Goal: Transaction & Acquisition: Subscribe to service/newsletter

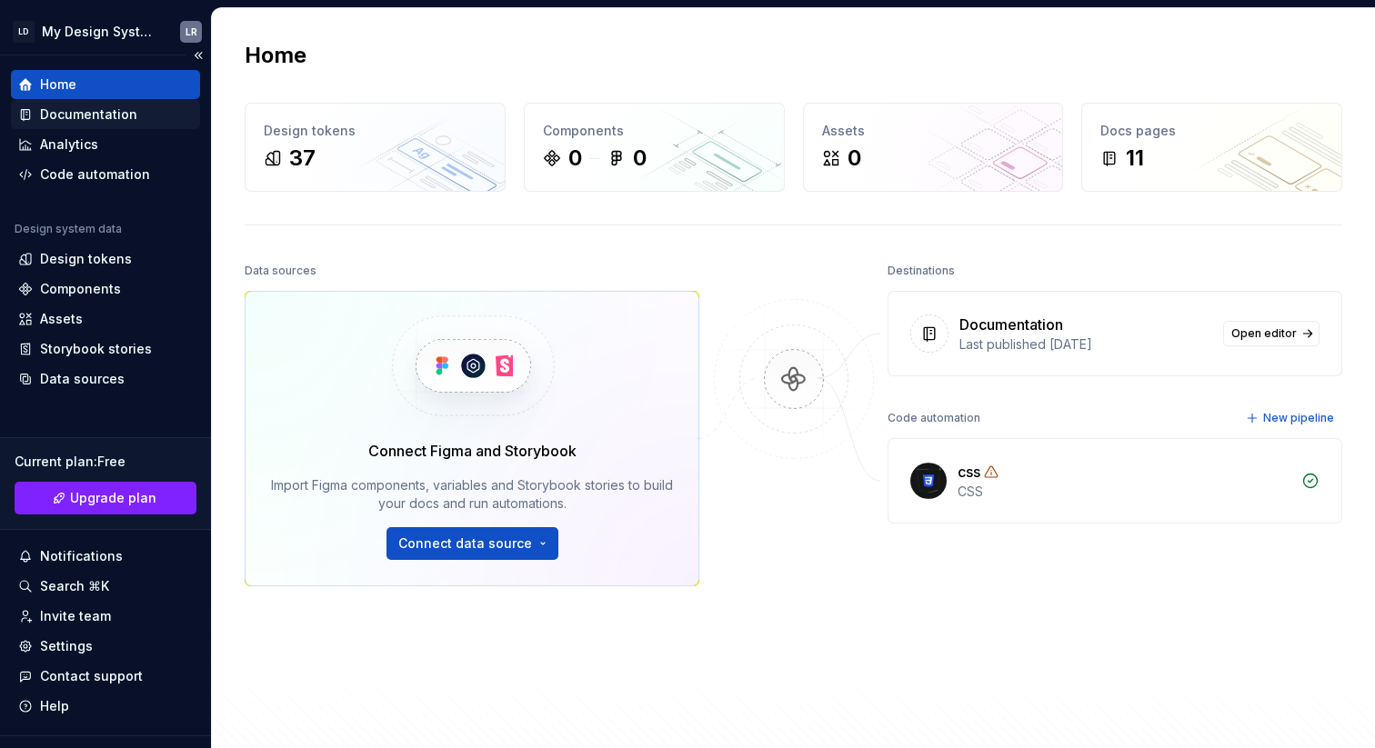
click at [67, 114] on div "Documentation" at bounding box center [88, 114] width 97 height 18
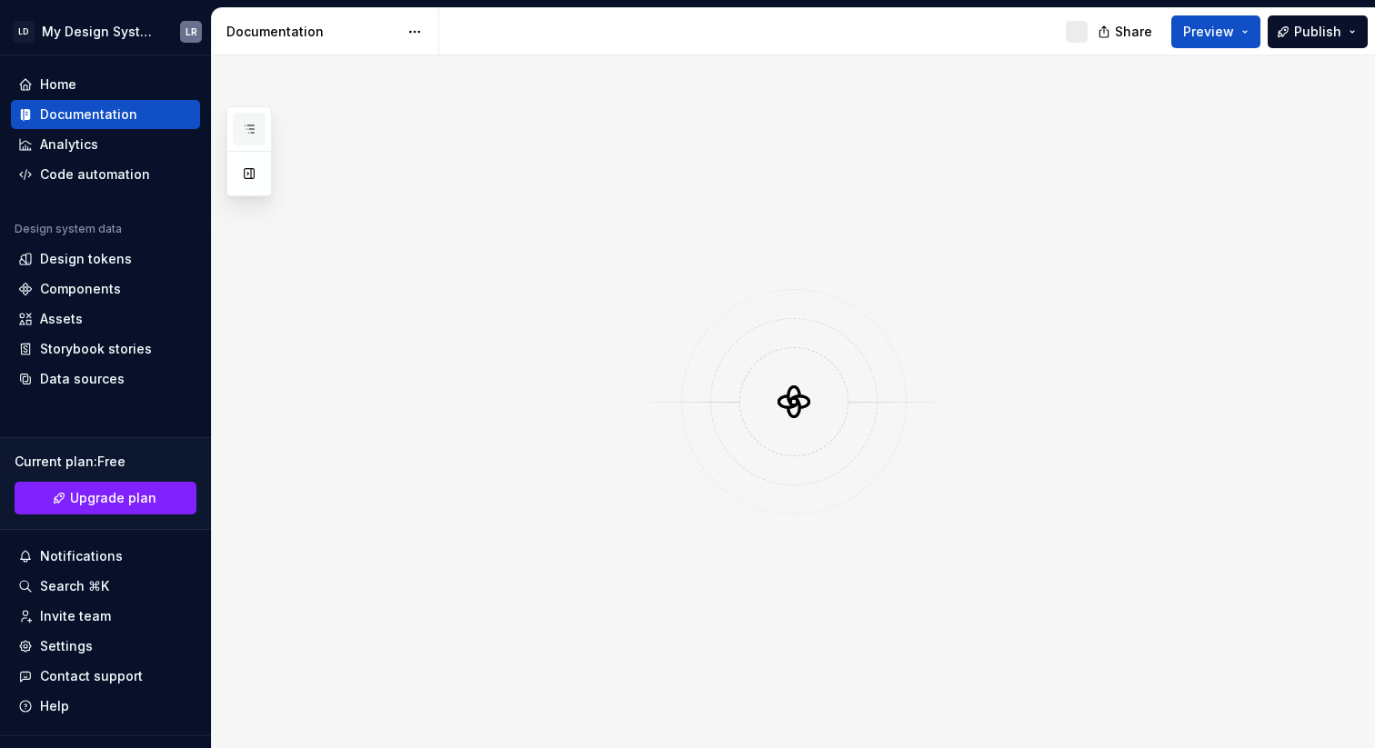
click at [255, 129] on icon "button" at bounding box center [249, 129] width 15 height 15
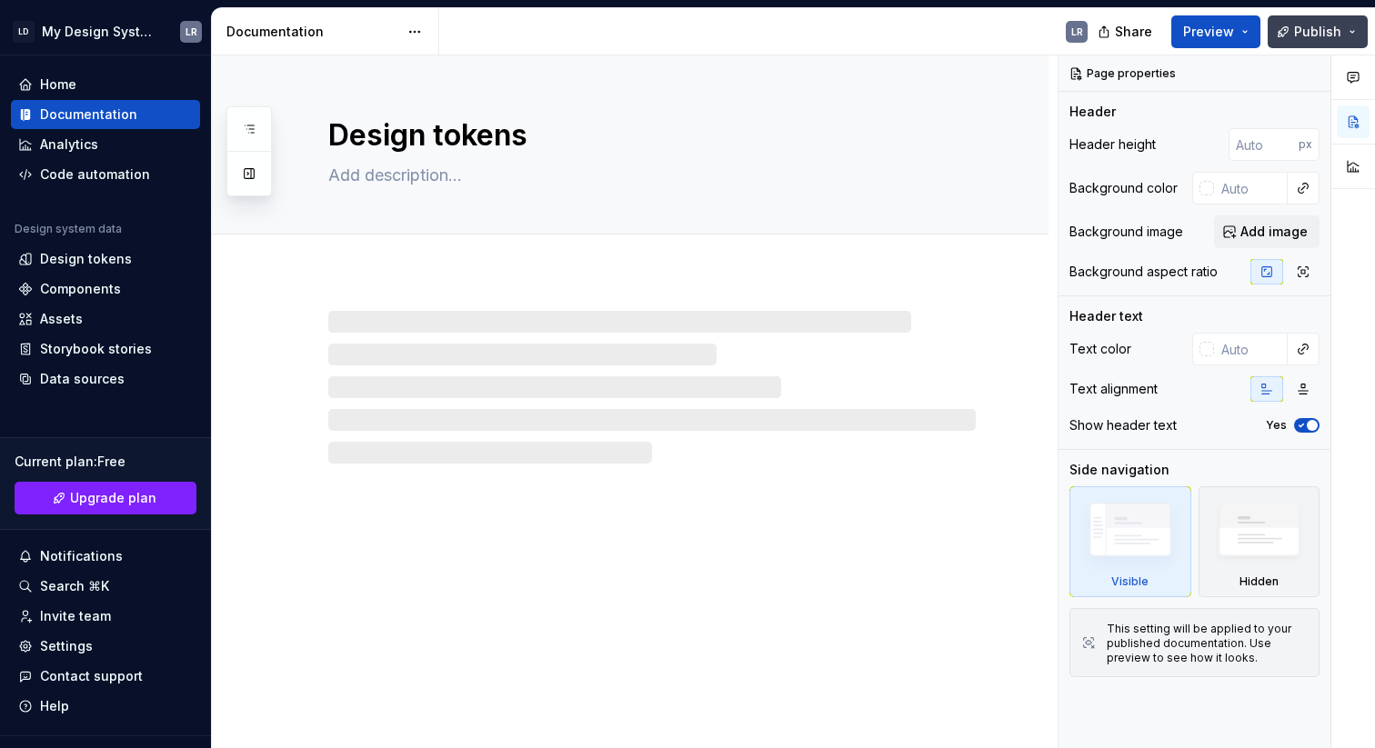
click at [1315, 25] on span "Publish" at bounding box center [1317, 32] width 47 height 18
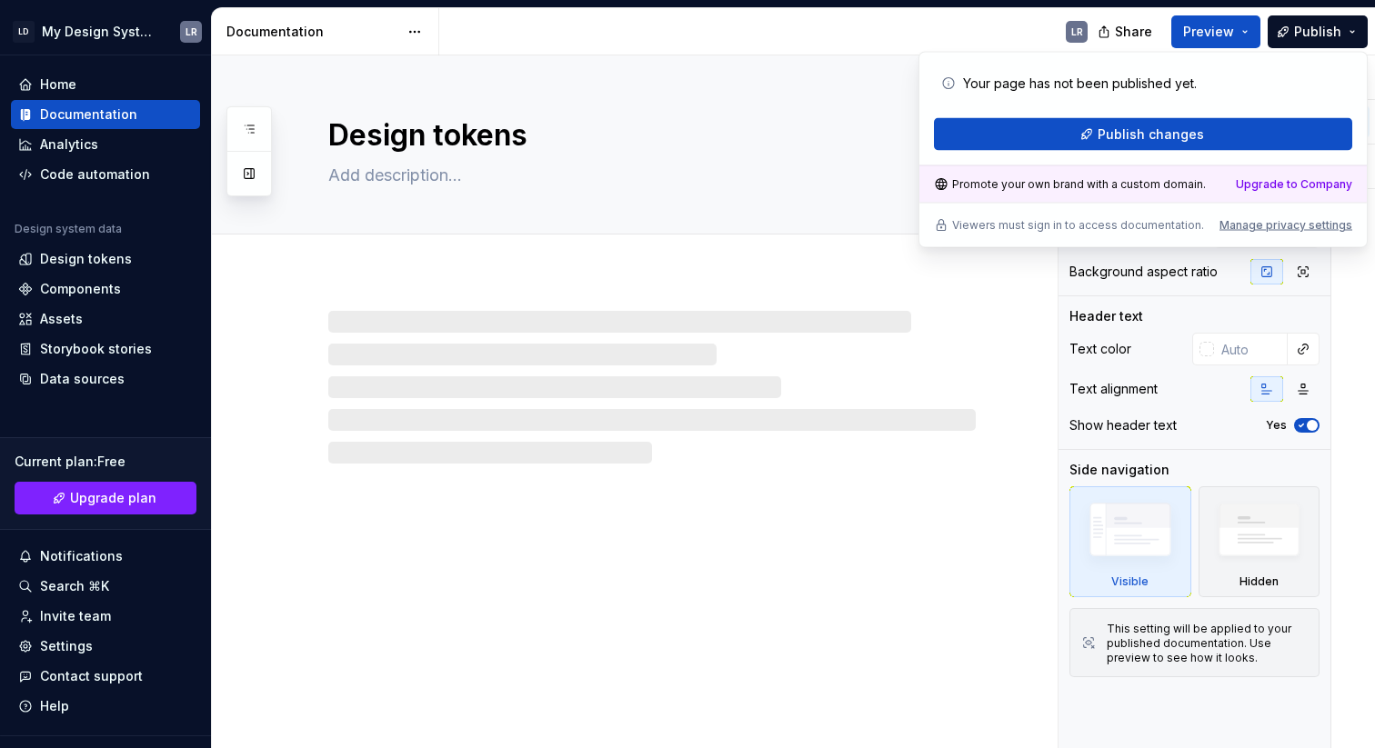
click at [1126, 190] on div "Promote your own brand with a custom domain." at bounding box center [1070, 184] width 272 height 15
click at [1127, 180] on div "Promote your own brand with a custom domain." at bounding box center [1070, 184] width 272 height 15
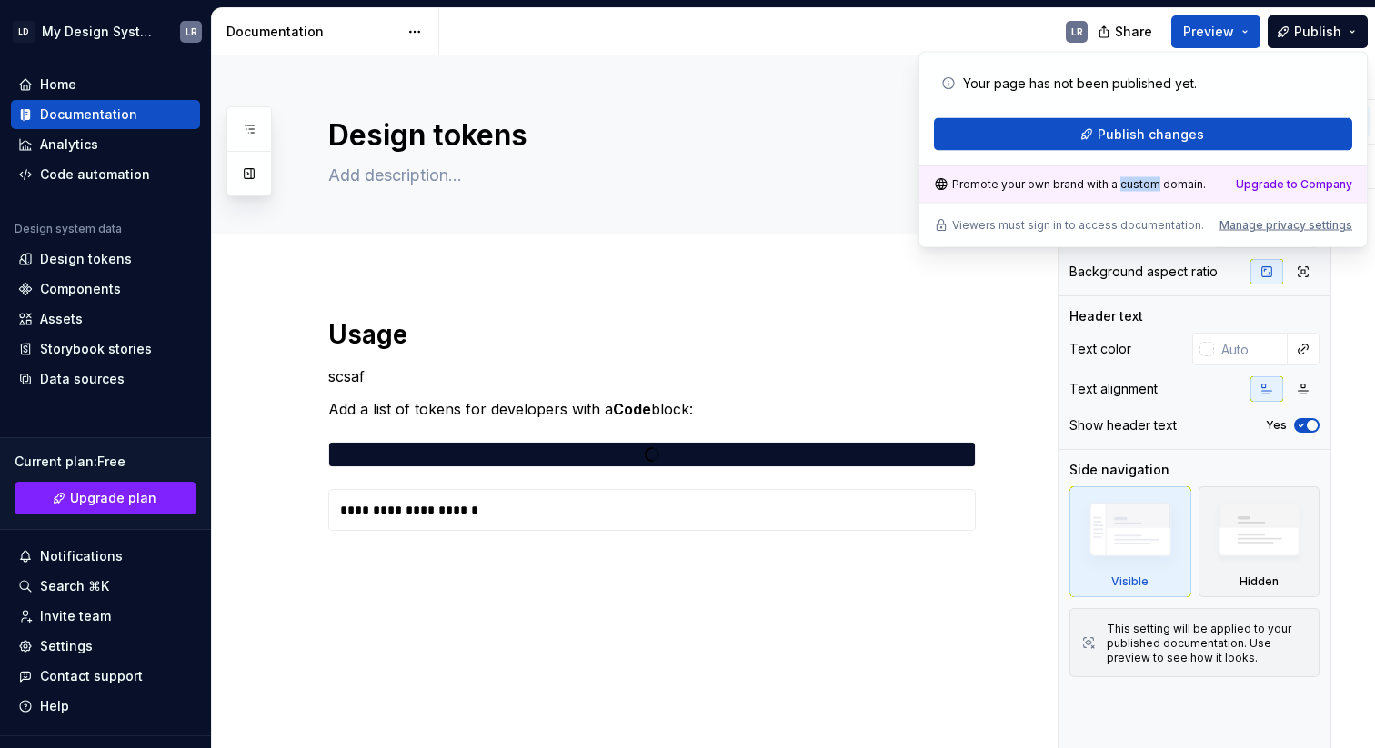
type textarea "*"
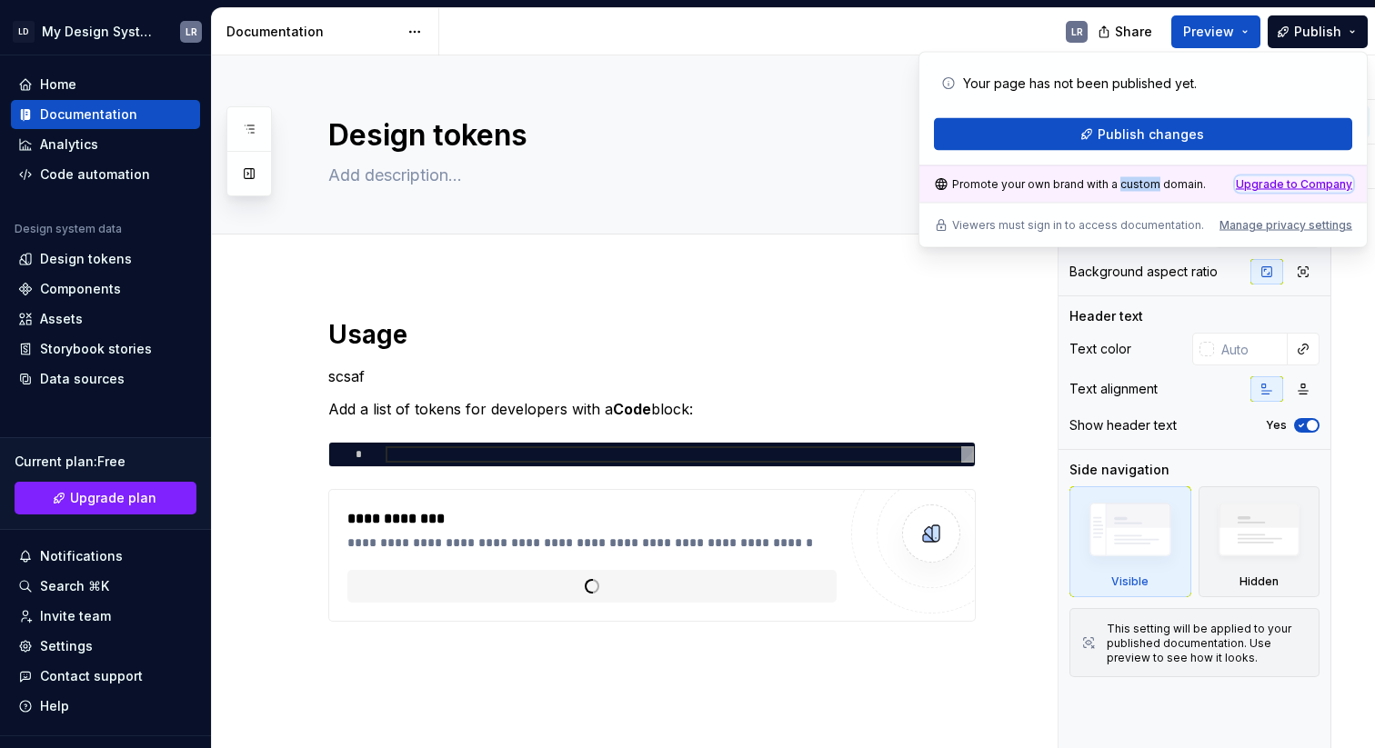
click at [1274, 181] on div "Upgrade to Company" at bounding box center [1294, 184] width 116 height 15
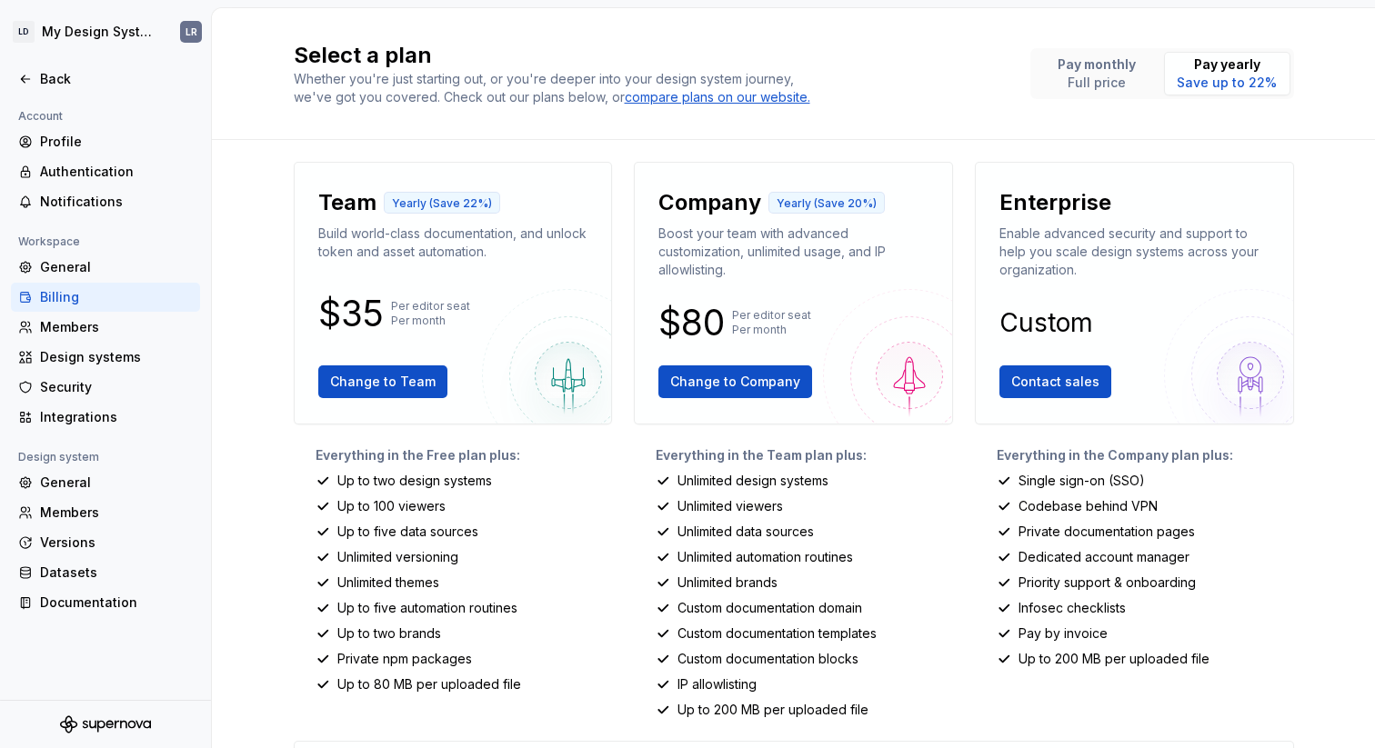
click at [753, 482] on p "Unlimited design systems" at bounding box center [752, 481] width 151 height 18
click at [739, 516] on div "Everything in the Team plan plus: Unlimited design systems Unlimited viewers Un…" at bounding box center [793, 582] width 319 height 273
click at [740, 509] on p "Unlimited viewers" at bounding box center [729, 506] width 105 height 18
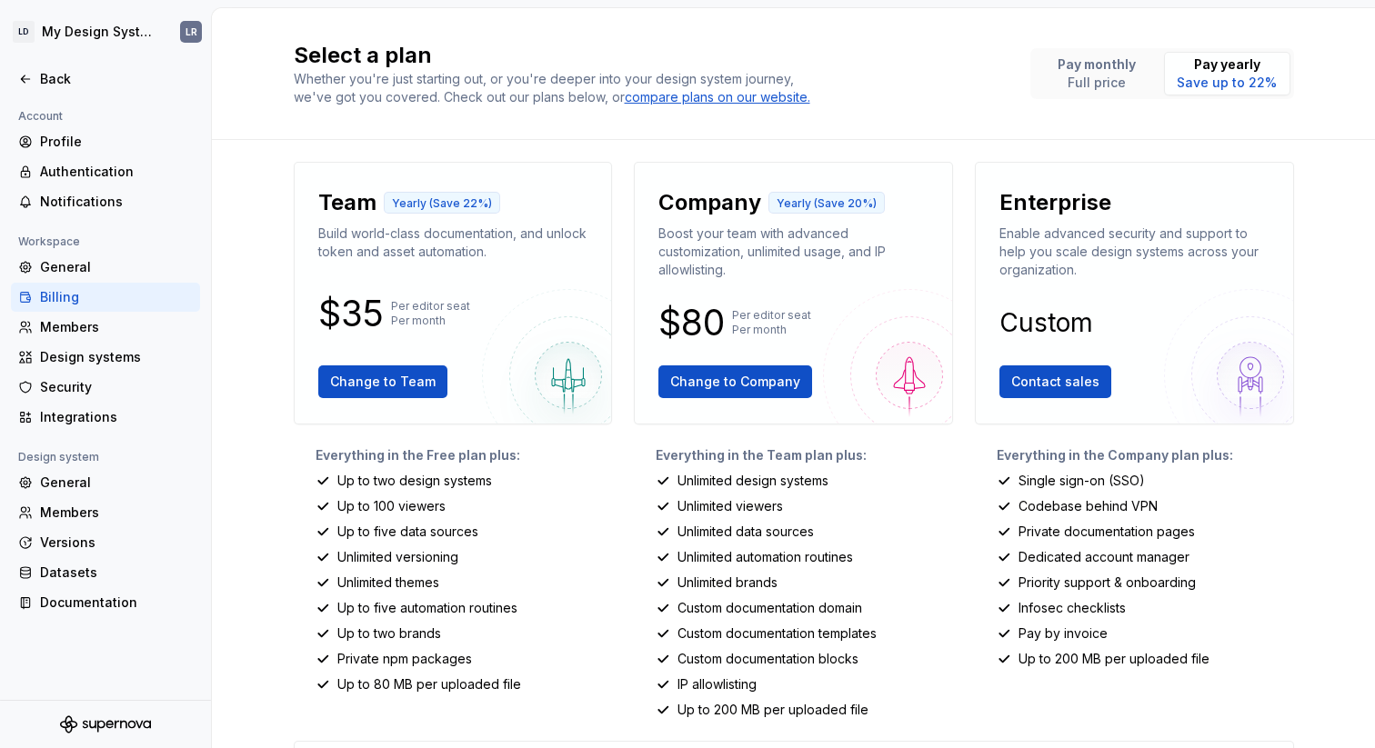
click at [737, 532] on p "Unlimited data sources" at bounding box center [745, 532] width 136 height 18
click at [743, 552] on p "Unlimited automation routines" at bounding box center [764, 557] width 175 height 18
click at [740, 618] on div "Everything in the Team plan plus: Unlimited design systems Unlimited viewers Un…" at bounding box center [793, 582] width 319 height 273
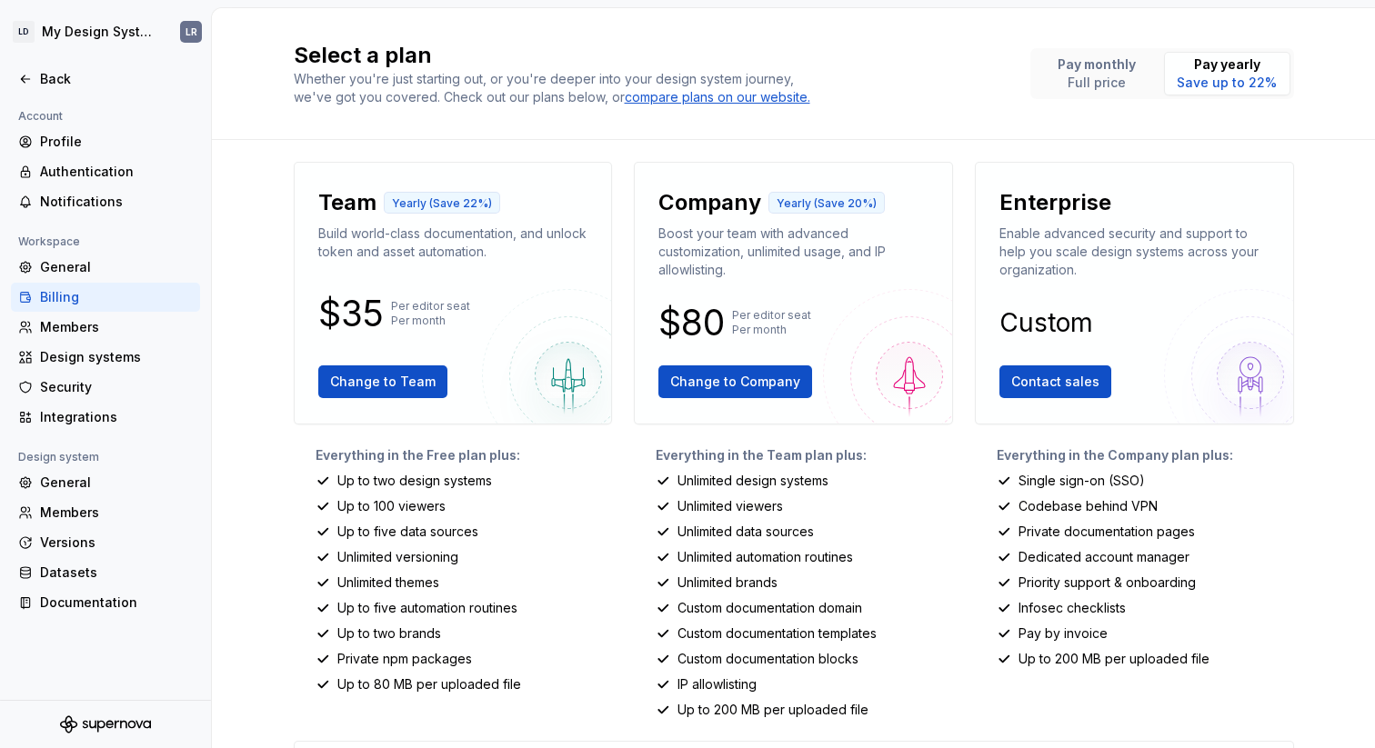
click at [740, 618] on div "Everything in the Team plan plus: Unlimited design systems Unlimited viewers Un…" at bounding box center [793, 582] width 319 height 273
click at [431, 557] on p "Unlimited versioning" at bounding box center [397, 557] width 121 height 18
click at [447, 616] on p "Up to five automation routines" at bounding box center [427, 608] width 180 height 18
click at [450, 596] on div "Everything in the Free plan plus: Up to two design systems Up to 100 viewers Up…" at bounding box center [453, 582] width 319 height 273
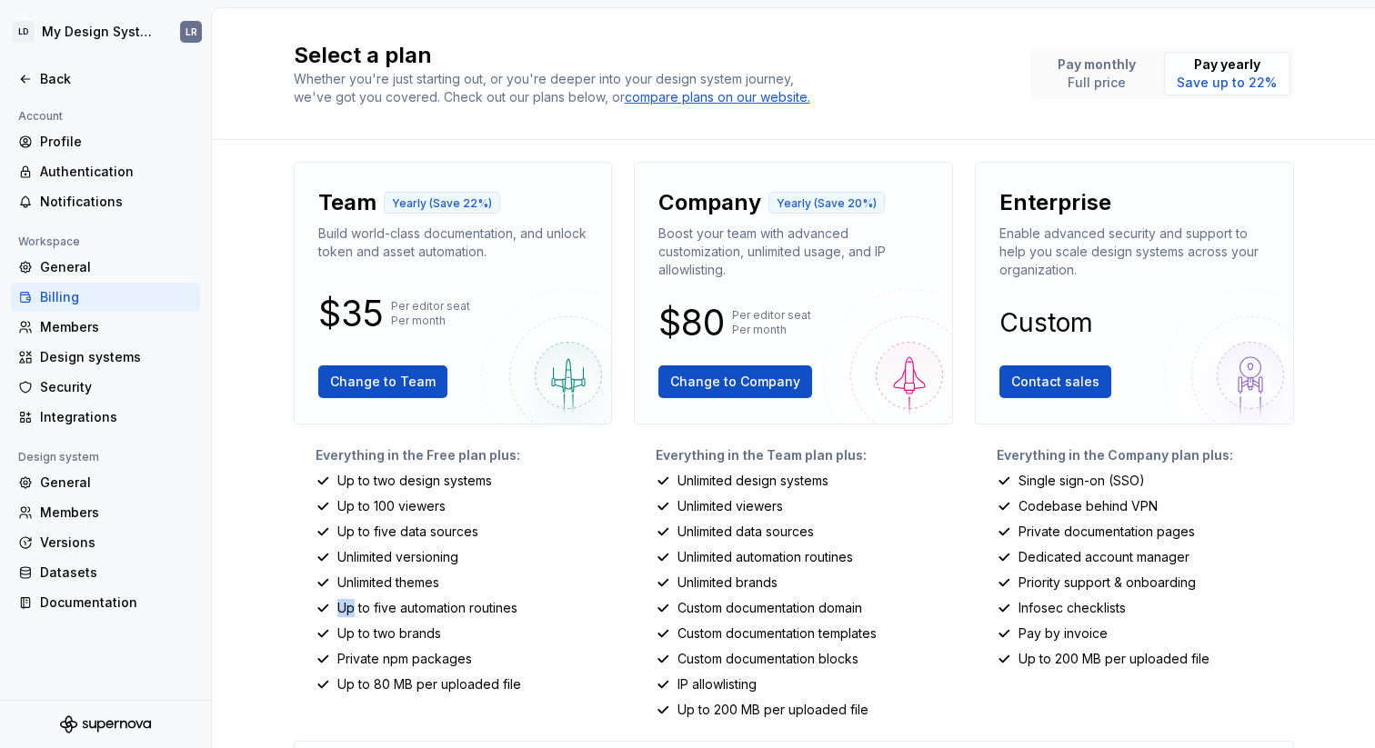
click at [450, 596] on div "Everything in the Free plan plus: Up to two design systems Up to 100 viewers Up…" at bounding box center [453, 582] width 319 height 273
click at [1092, 65] on p "Pay monthly" at bounding box center [1096, 64] width 78 height 18
click at [1191, 74] on p "Save up to 22%" at bounding box center [1227, 83] width 100 height 18
click at [1105, 91] on p "Full price" at bounding box center [1096, 83] width 78 height 18
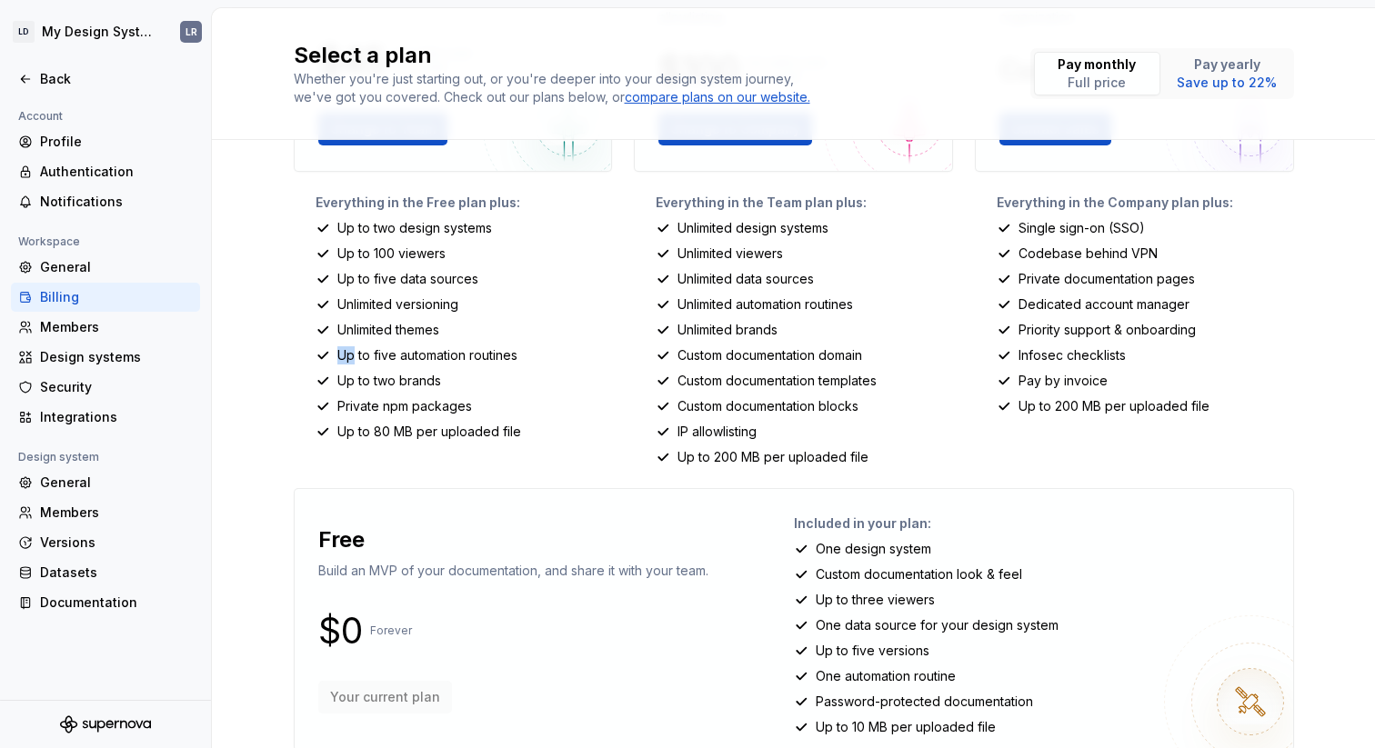
scroll to position [285, 0]
